Goal: Task Accomplishment & Management: Complete application form

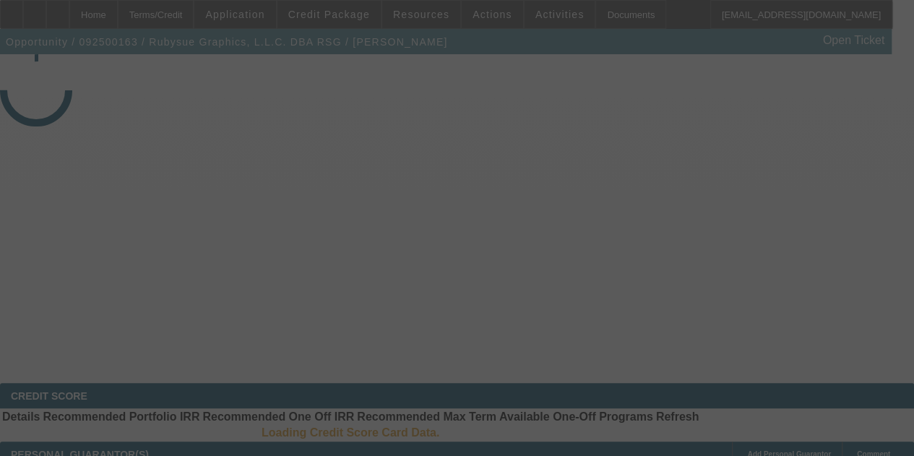
select select "3"
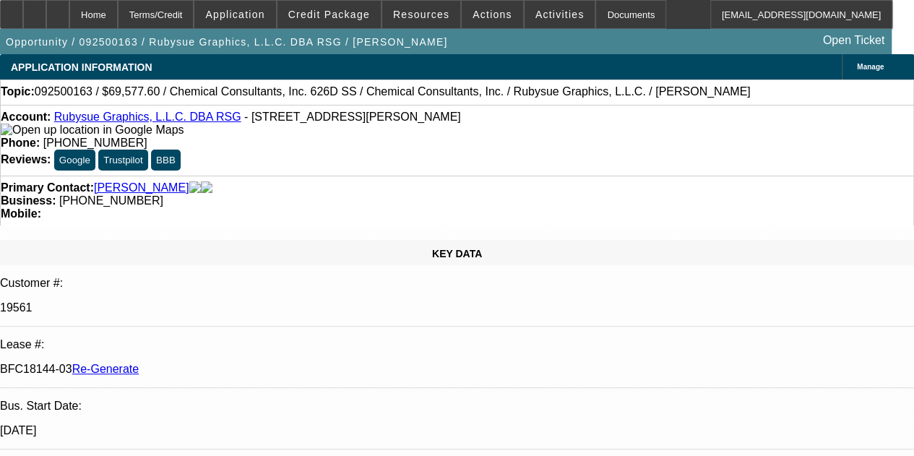
select select "0"
select select "2"
click at [524, 8] on button "Activities" at bounding box center [559, 14] width 71 height 27
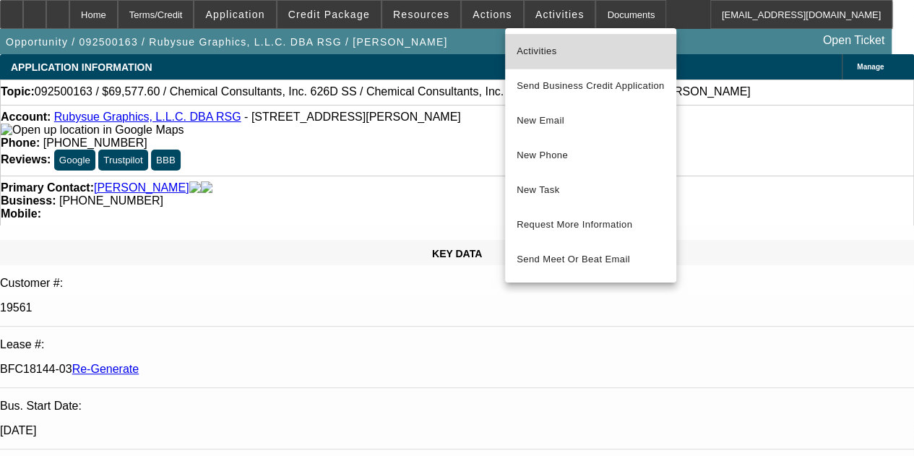
click at [530, 50] on span "Activities" at bounding box center [590, 51] width 148 height 17
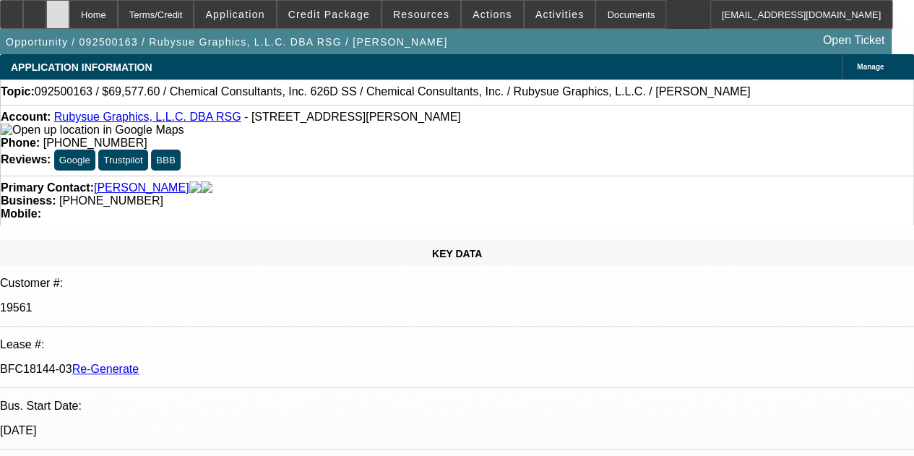
click at [69, 13] on div at bounding box center [57, 14] width 23 height 29
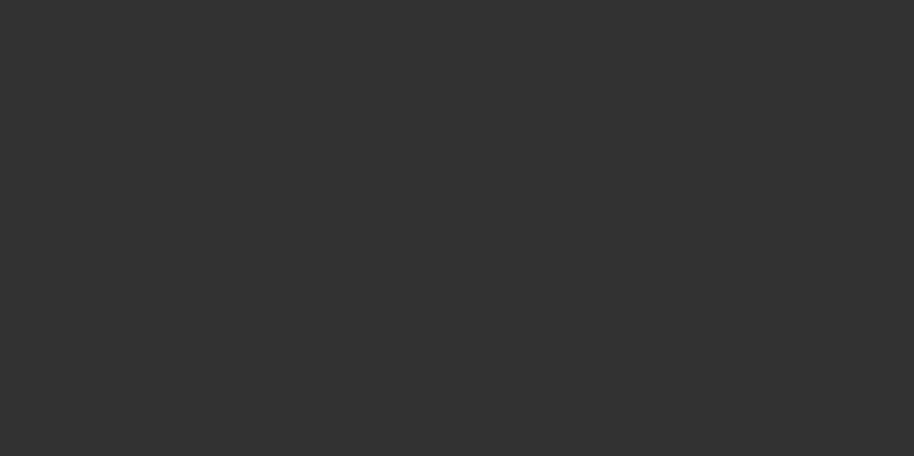
select select "3"
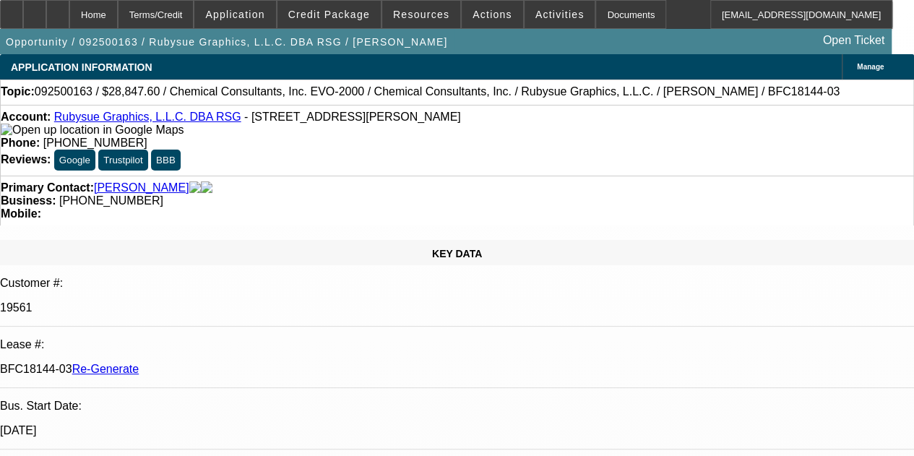
select select "0"
select select "2"
click at [595, 9] on div "Documents" at bounding box center [630, 14] width 71 height 29
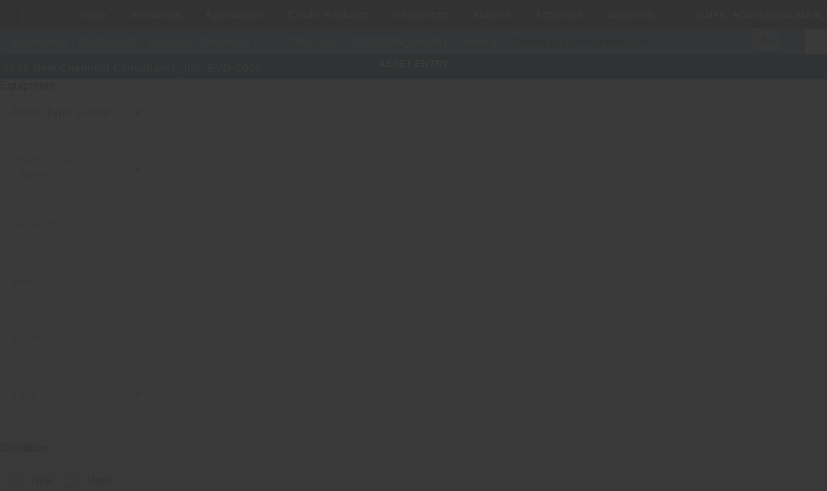
type input "Chemical Consultants, Inc."
type input "EVO-2000"
radio input "true"
type textarea "Conveyorized Ink Removal System, (1) Sludge Pump Filtering System, (1) Squeegee…"
type input "532 Newton Bridge Rd"
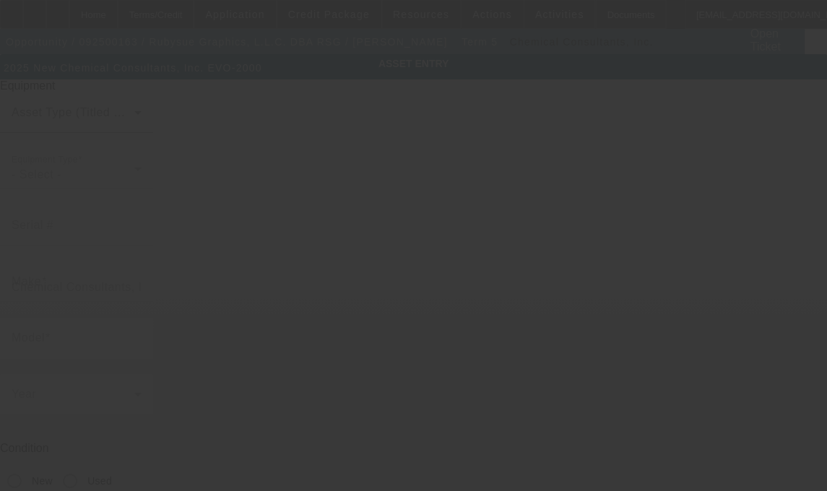
type input "Athens"
type input "30607"
type input "Clarke"
type input "Chemical Consultants, Inc."
type input "EVO-2000"
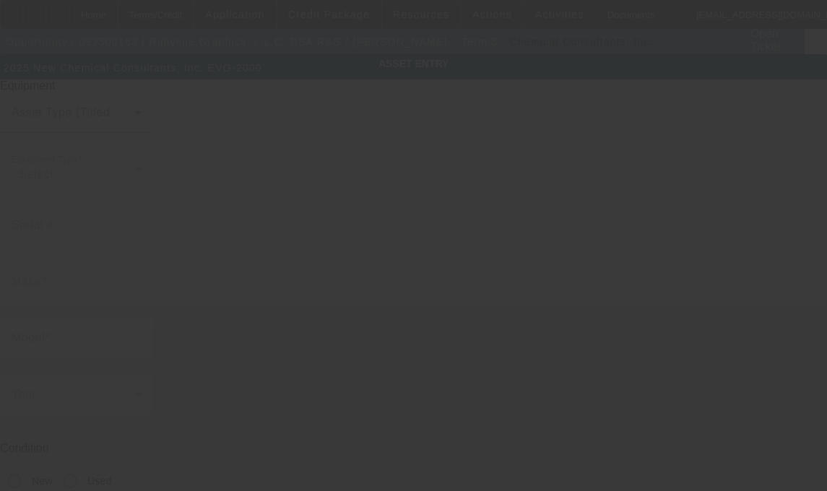
radio input "true"
type textarea "Conveyorized Ink Removal System, (1) Sludge Pump Filtering System, (1) Squeegee…"
type input "532 Newton Bridge Rd"
type input "Athens"
type input "30607"
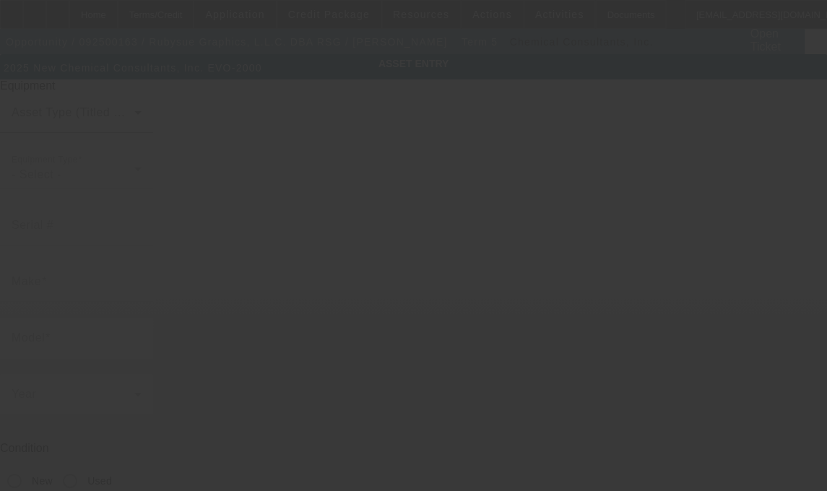
type input "Clarke"
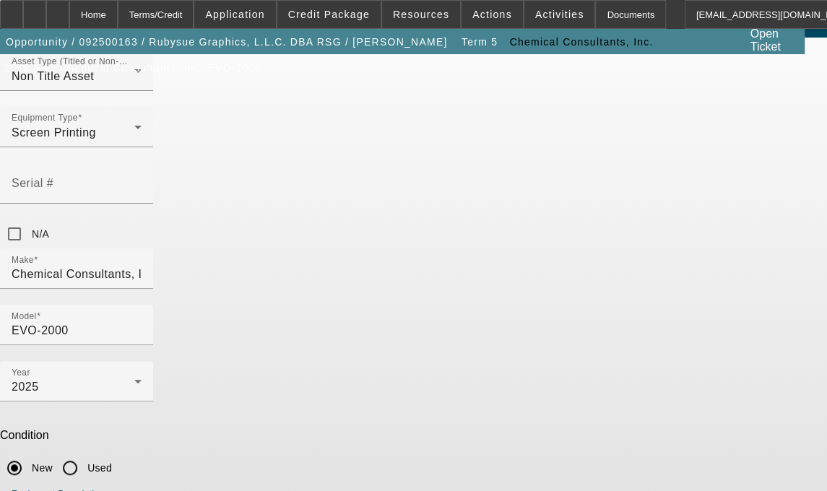
scroll to position [54, 0]
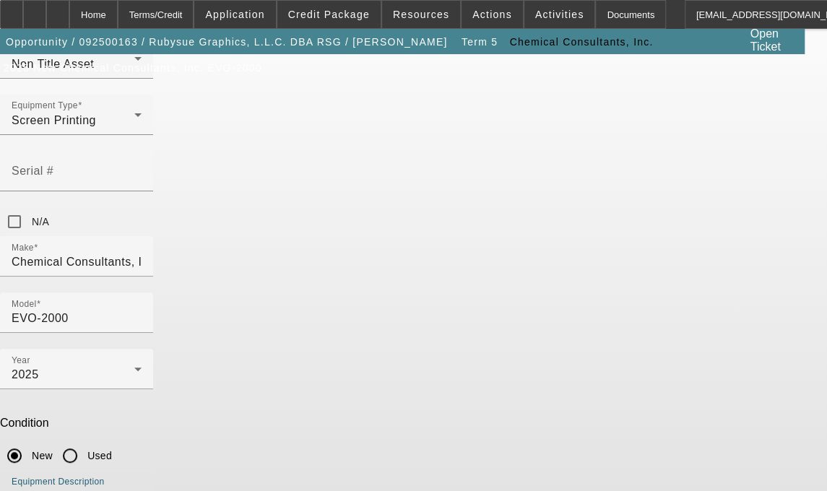
type textarea "Conveyorized Ink Removal System, (1) Sludge Pump Filtering System, (1) Squeegee…"
